Goal: Navigation & Orientation: Find specific page/section

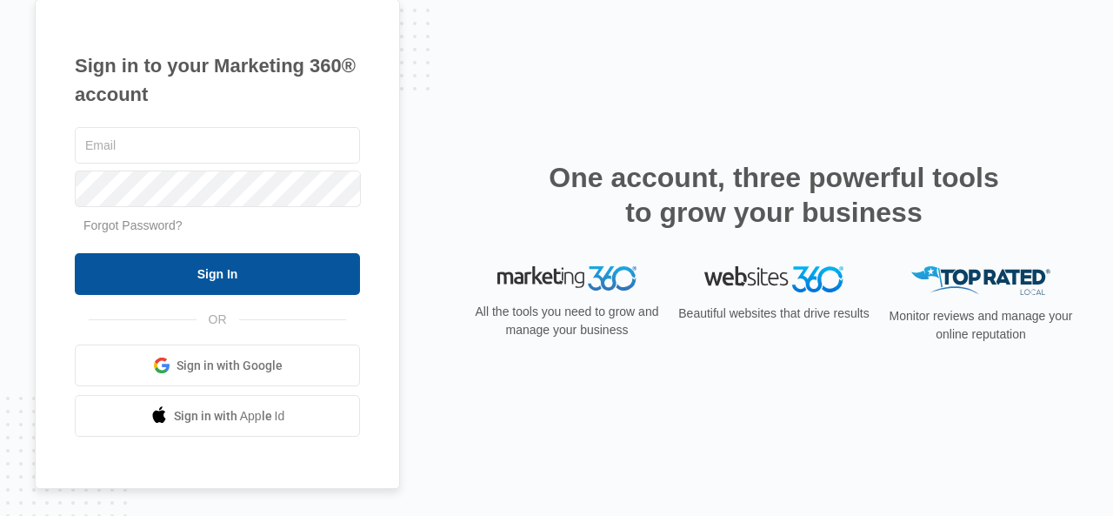
type input "[EMAIL_ADDRESS][DOMAIN_NAME]"
click at [264, 273] on input "Sign In" at bounding box center [217, 274] width 285 height 42
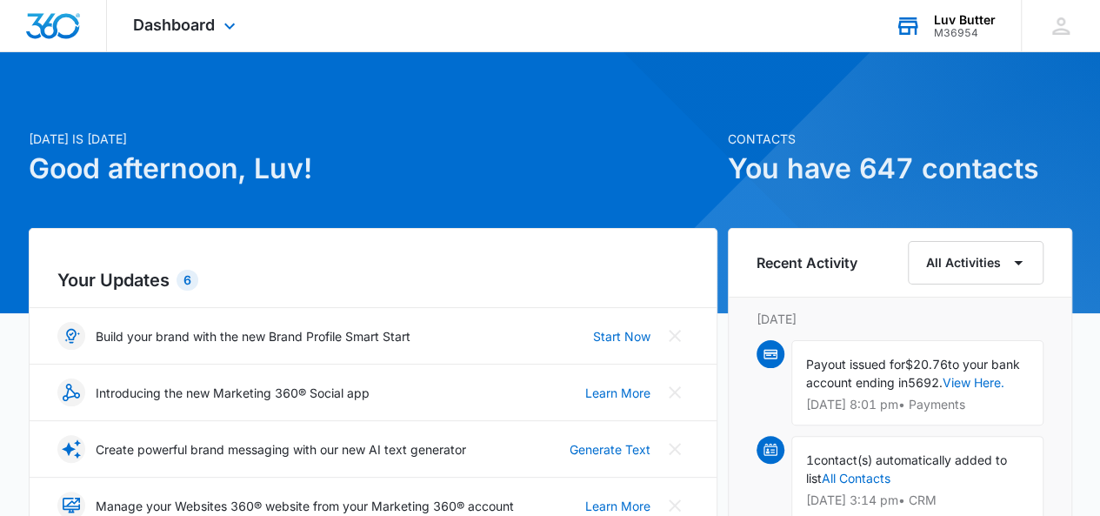
click at [984, 17] on div "Luv Butter" at bounding box center [965, 20] width 62 height 14
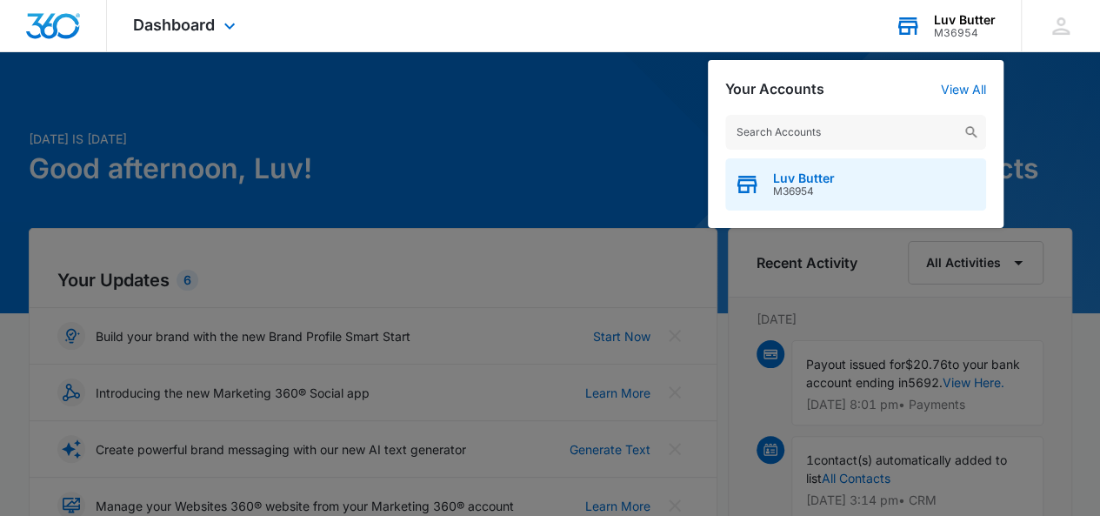
click at [814, 196] on span "M36954" at bounding box center [804, 191] width 62 height 12
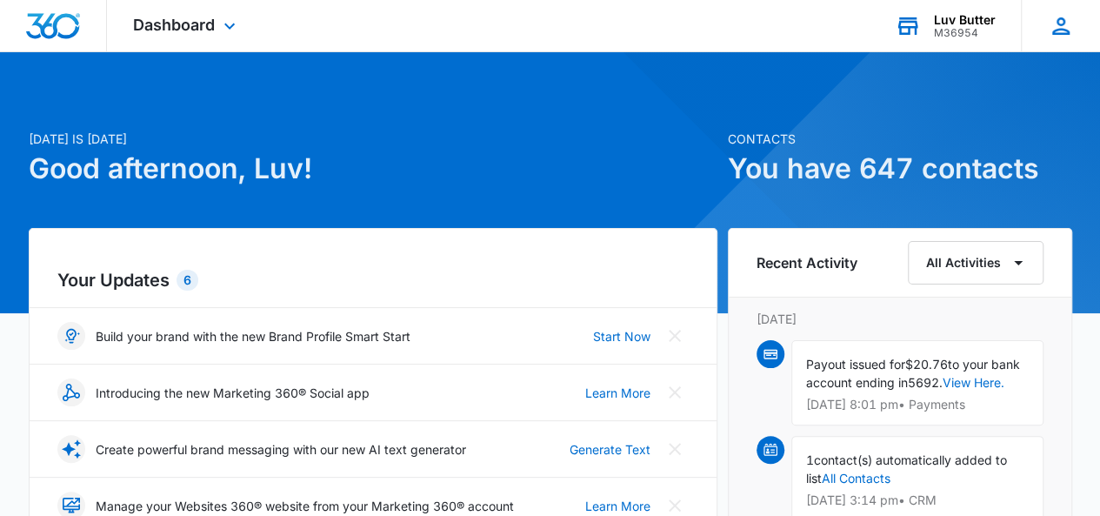
click at [1080, 30] on div "LB Luv Butter luvbutter@yahoo.com My Profile Notifications Support Logout Terms…" at bounding box center [1060, 25] width 79 height 51
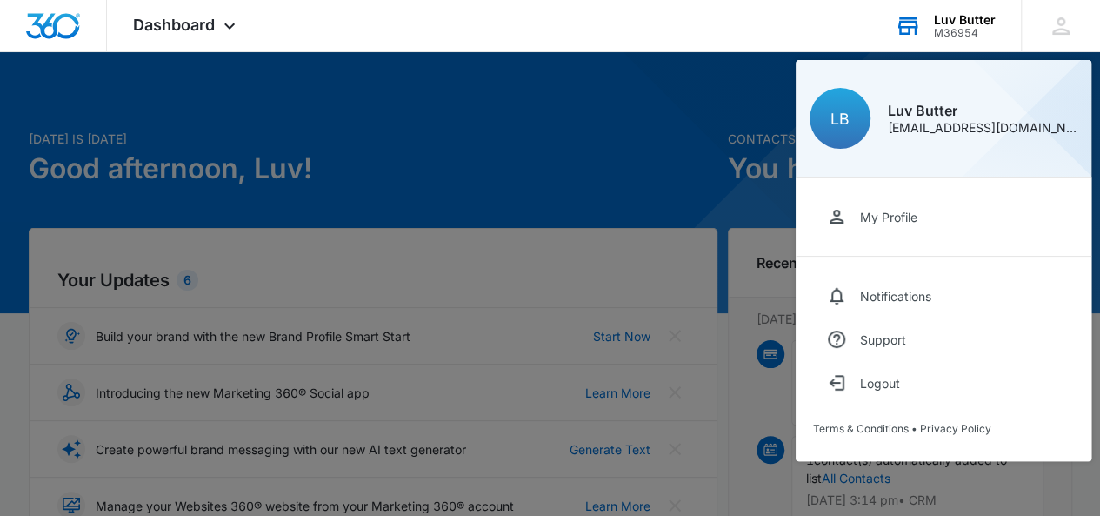
click at [690, 116] on div at bounding box center [550, 258] width 1100 height 516
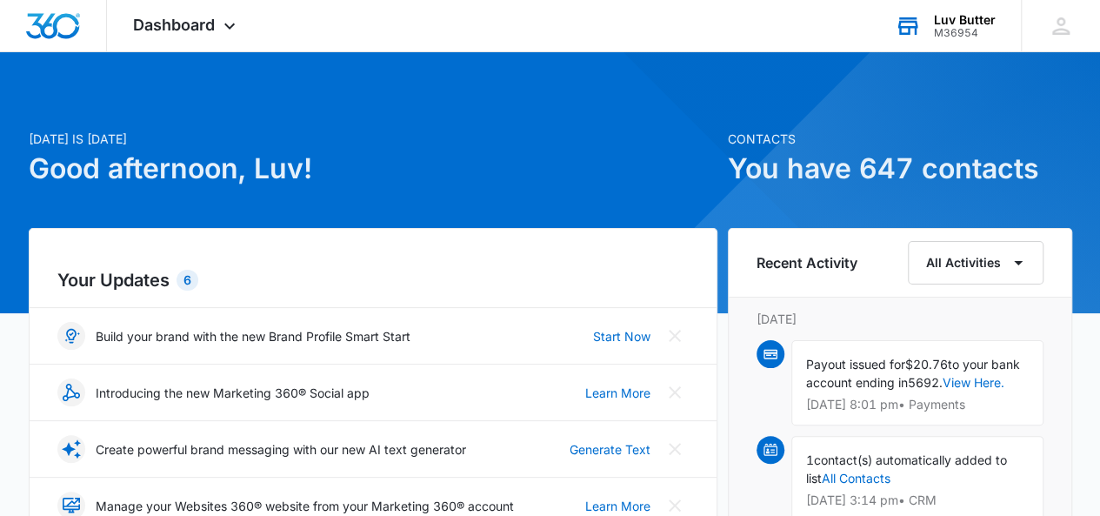
click at [962, 38] on div "M36954" at bounding box center [965, 33] width 62 height 12
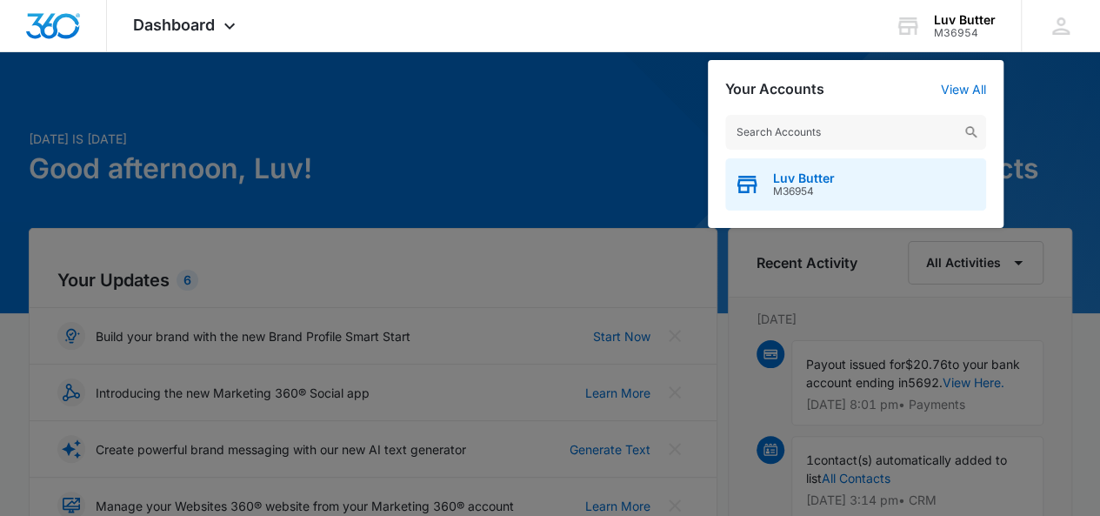
click at [769, 196] on div "Luv Butter M36954" at bounding box center [855, 184] width 261 height 52
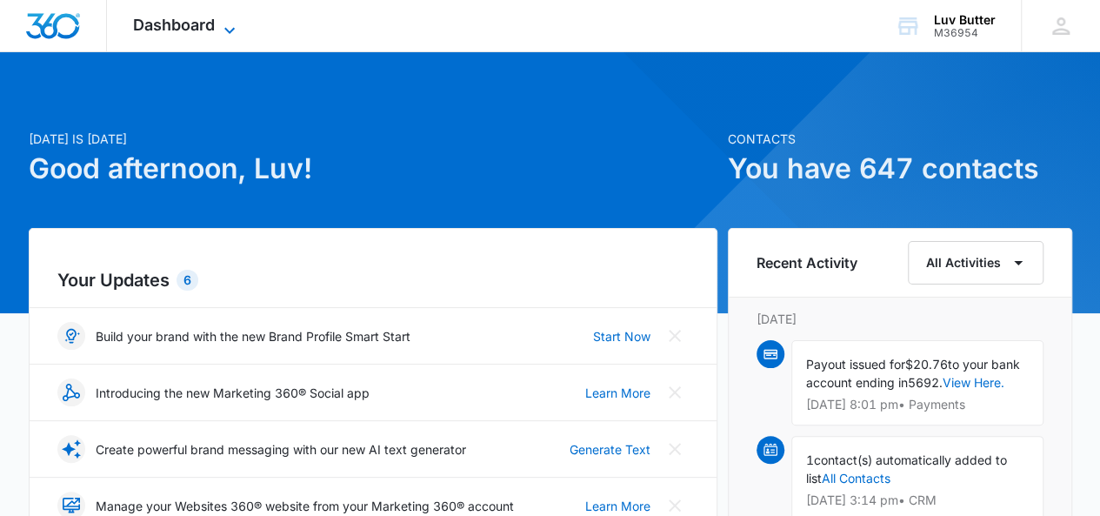
click at [205, 31] on span "Dashboard" at bounding box center [174, 25] width 82 height 18
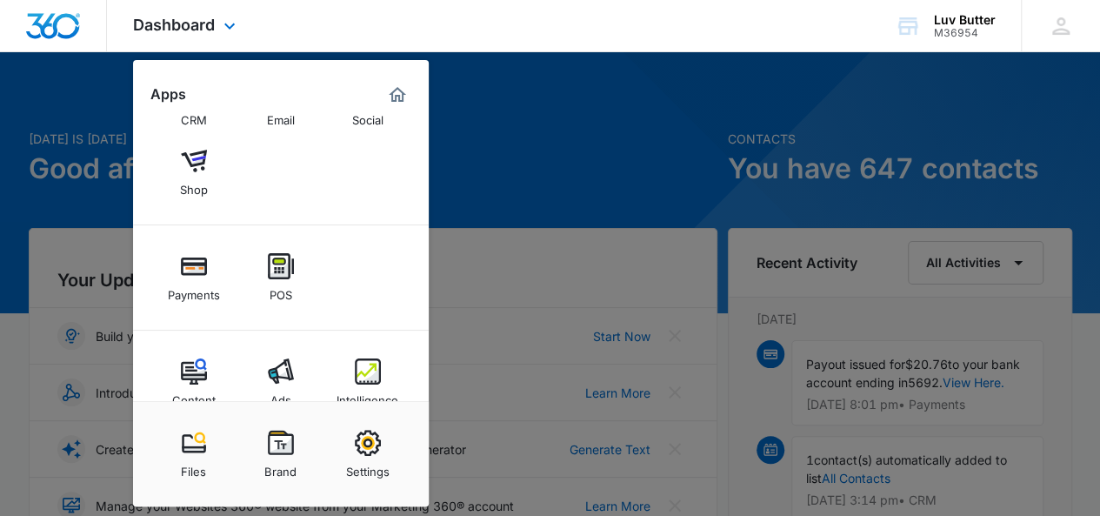
scroll to position [161, 0]
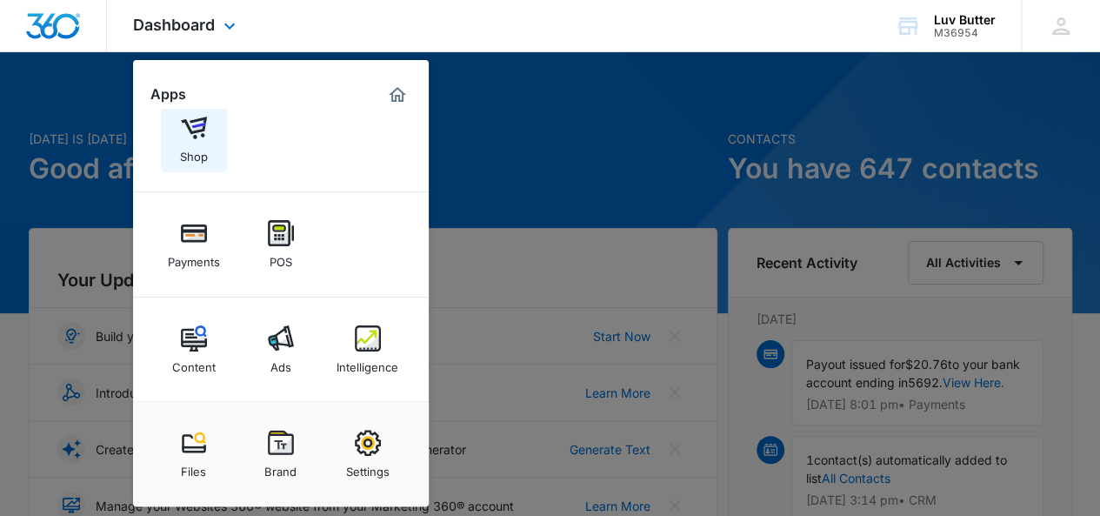
click at [193, 143] on div "Shop" at bounding box center [194, 152] width 28 height 23
